Goal: Task Accomplishment & Management: Manage account settings

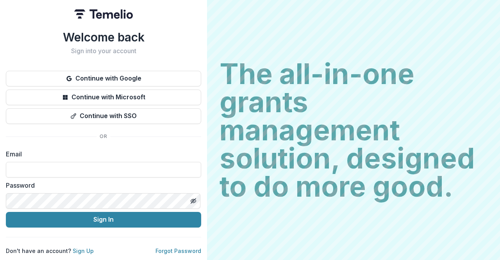
click at [283, 141] on h2 "The all-in-one grants management solution, designed to do more good." at bounding box center [354, 130] width 268 height 141
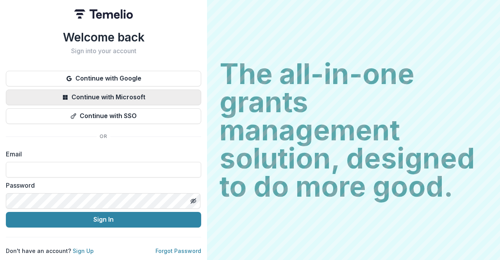
click at [81, 91] on button "Continue with Microsoft" at bounding box center [103, 97] width 195 height 16
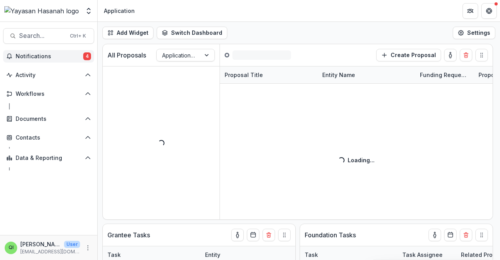
click at [61, 55] on span "Notifications" at bounding box center [50, 56] width 68 height 7
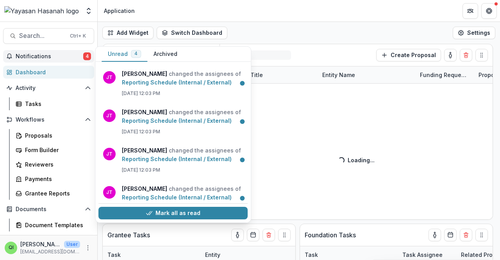
click at [61, 55] on span "Notifications" at bounding box center [50, 56] width 68 height 7
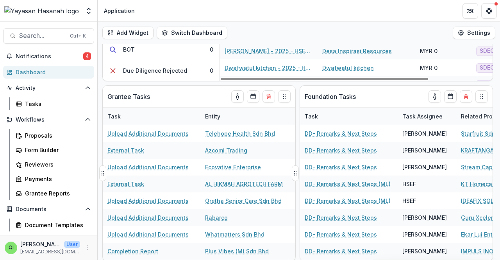
scroll to position [139, 0]
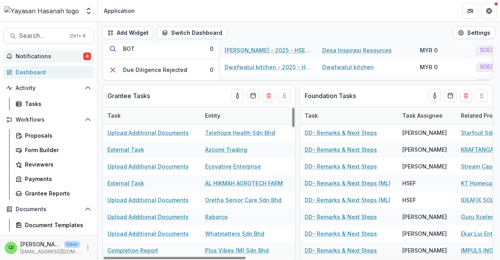
click at [43, 57] on span "Notifications" at bounding box center [50, 56] width 68 height 7
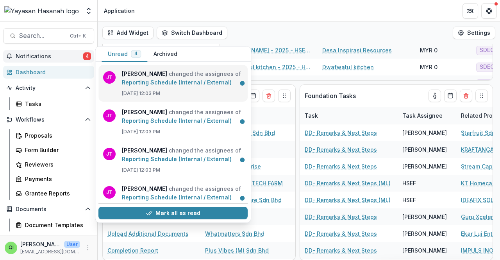
click at [186, 79] on link "Reporting Schedule (Internal / External)" at bounding box center [177, 82] width 110 height 7
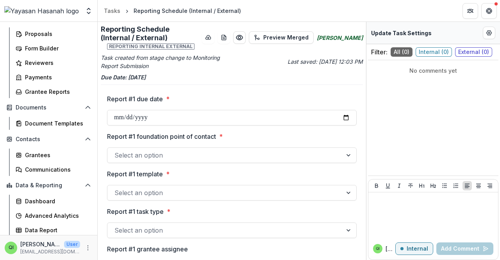
scroll to position [102, 0]
click at [46, 150] on div "Grantees" at bounding box center [56, 154] width 63 height 8
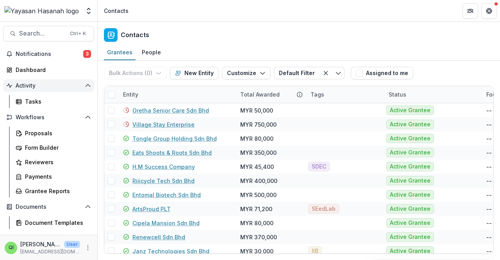
scroll to position [39, 0]
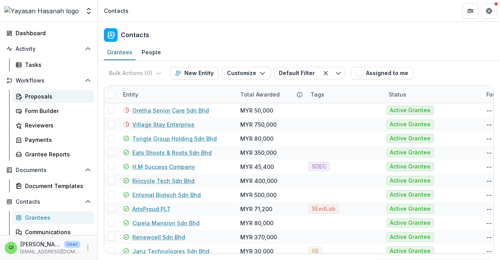
click at [48, 92] on div "Proposals" at bounding box center [56, 96] width 63 height 8
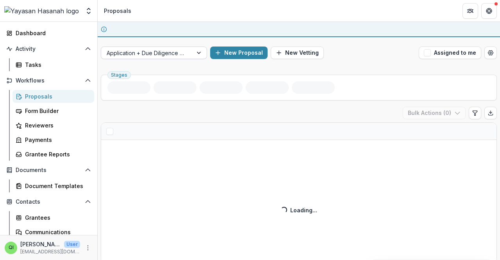
click at [187, 55] on div at bounding box center [147, 53] width 81 height 10
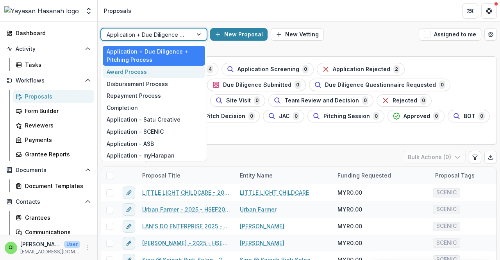
click at [170, 73] on div "Award Process" at bounding box center [154, 72] width 102 height 12
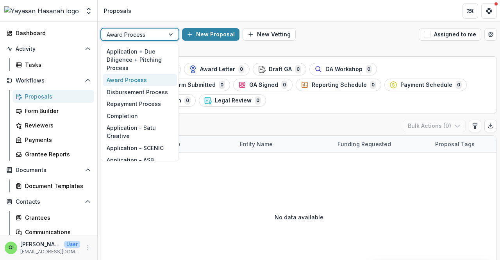
click at [166, 33] on div at bounding box center [172, 35] width 14 height 12
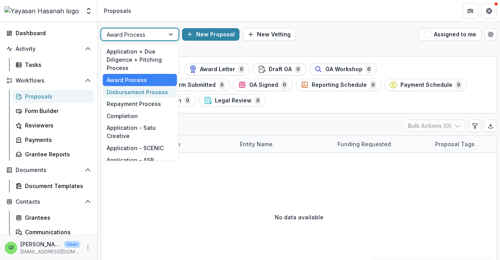
click at [147, 94] on div "Disbursement Process" at bounding box center [140, 92] width 74 height 12
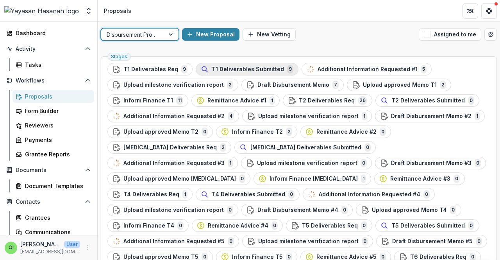
click at [275, 68] on span "T1 Deliverables Submitted" at bounding box center [248, 69] width 72 height 7
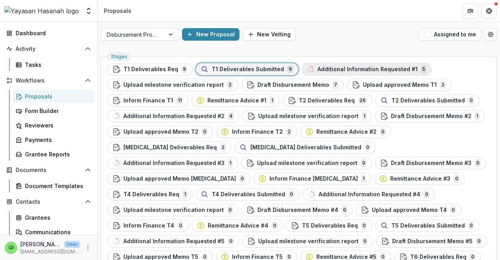
click at [329, 69] on span "Additional Information Requested #1" at bounding box center [368, 69] width 100 height 7
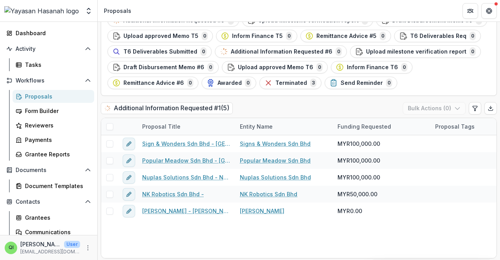
scroll to position [222, 0]
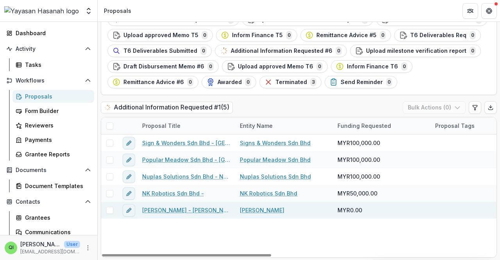
click at [179, 215] on div "Abraham Venture - Abraham Koi" at bounding box center [187, 210] width 98 height 17
click at [195, 208] on link "Abraham Venture - Abraham Koi" at bounding box center [186, 210] width 88 height 8
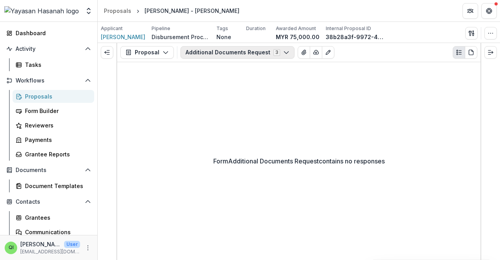
click at [235, 49] on button "Additional Documents Request 3" at bounding box center [238, 52] width 114 height 13
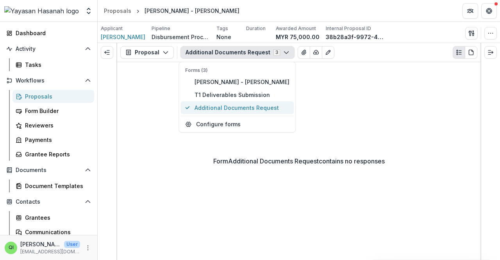
click at [223, 106] on span "Additional Documents Request" at bounding box center [242, 108] width 95 height 8
click at [406, 129] on div "Form Additional Documents Request contains no responses" at bounding box center [298, 161] width 363 height 198
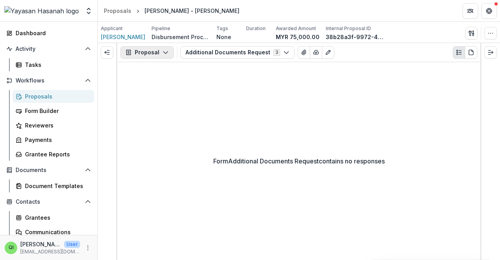
click at [146, 55] on button "Proposal" at bounding box center [147, 52] width 54 height 13
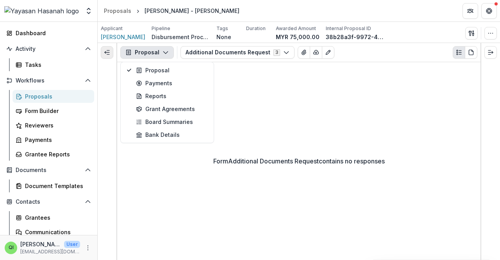
click at [111, 53] on button "Expand left" at bounding box center [107, 52] width 13 height 13
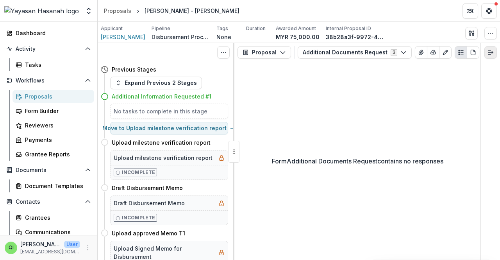
click at [494, 55] on button "Expand right" at bounding box center [491, 52] width 13 height 13
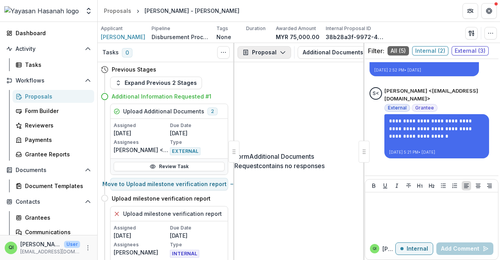
click at [277, 53] on button "Proposal" at bounding box center [265, 52] width 54 height 13
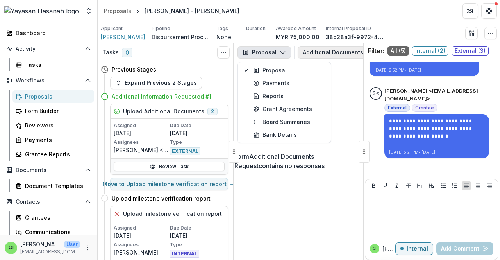
click at [316, 57] on button "Additional Documents Request 3" at bounding box center [355, 52] width 114 height 13
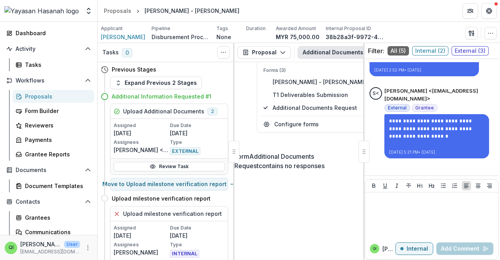
click at [279, 197] on div "Form Additional Documents Request contains no responses" at bounding box center [298, 161] width 129 height 198
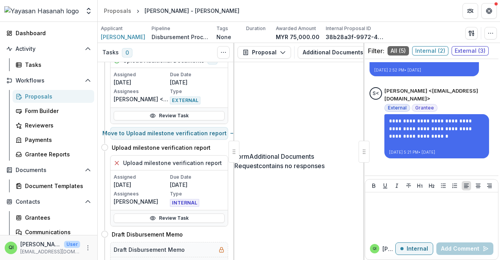
scroll to position [39, 0]
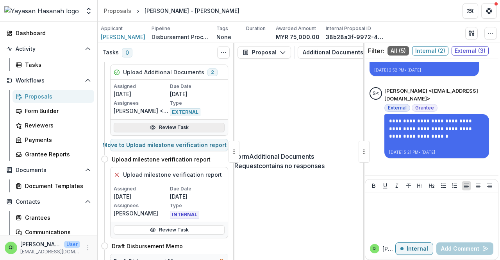
click at [189, 125] on link "Review Task" at bounding box center [169, 127] width 111 height 9
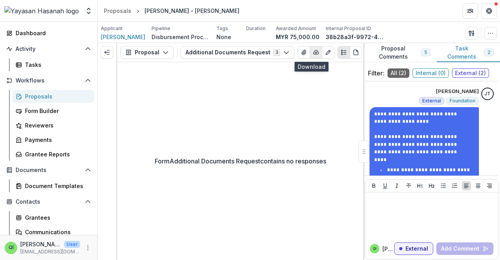
click at [313, 57] on button "button" at bounding box center [316, 52] width 13 height 13
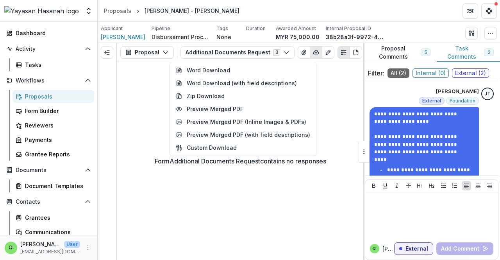
click at [325, 146] on div "Form Additional Documents Request contains no responses" at bounding box center [240, 161] width 246 height 198
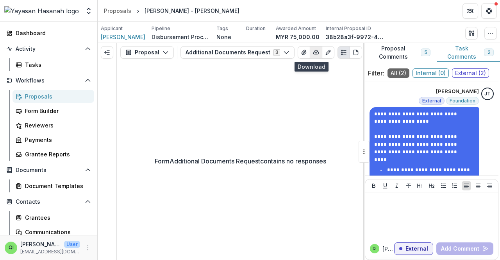
click at [315, 55] on button "button" at bounding box center [316, 52] width 13 height 13
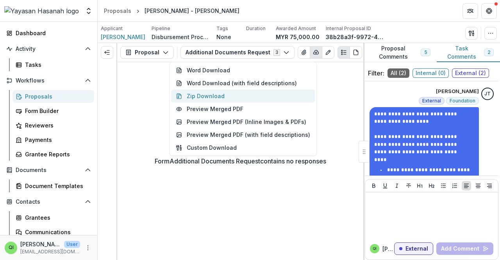
click at [224, 95] on button "Zip Download" at bounding box center [243, 95] width 144 height 13
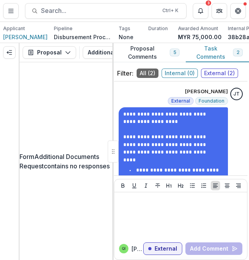
click at [58, 110] on div "Form Additional Documents Request contains no responses" at bounding box center [66, 160] width 93 height 197
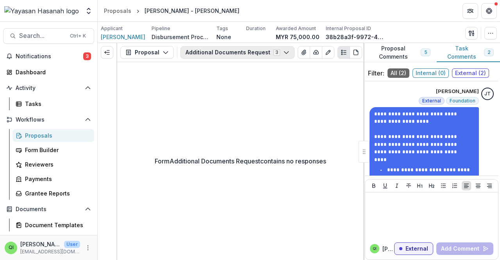
click at [236, 49] on button "Additional Documents Request 3" at bounding box center [238, 52] width 114 height 13
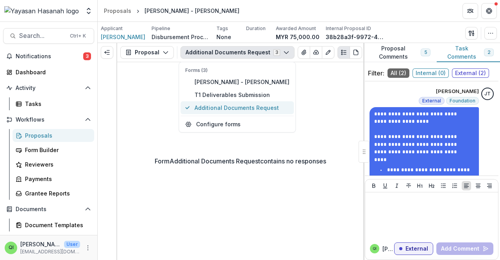
click at [239, 107] on span "Additional Documents Request" at bounding box center [242, 108] width 95 height 8
click at [315, 176] on div "Form Additional Documents Request contains no responses" at bounding box center [240, 161] width 246 height 198
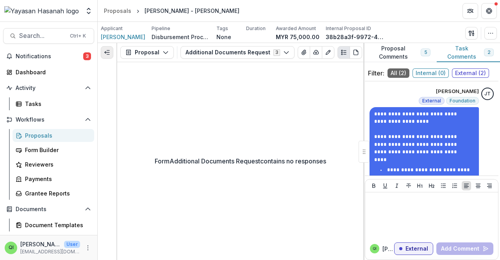
click at [110, 56] on button "Expand left" at bounding box center [107, 52] width 13 height 13
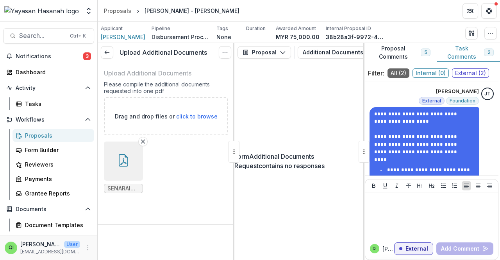
click at [120, 172] on button "button" at bounding box center [123, 160] width 39 height 39
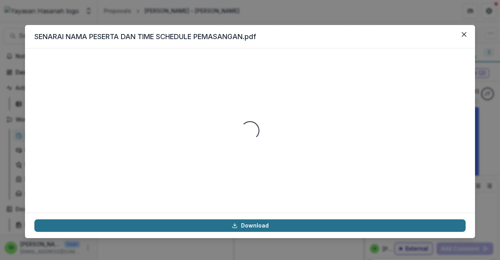
click at [215, 223] on link "Download" at bounding box center [249, 225] width 431 height 13
